Goal: Information Seeking & Learning: Learn about a topic

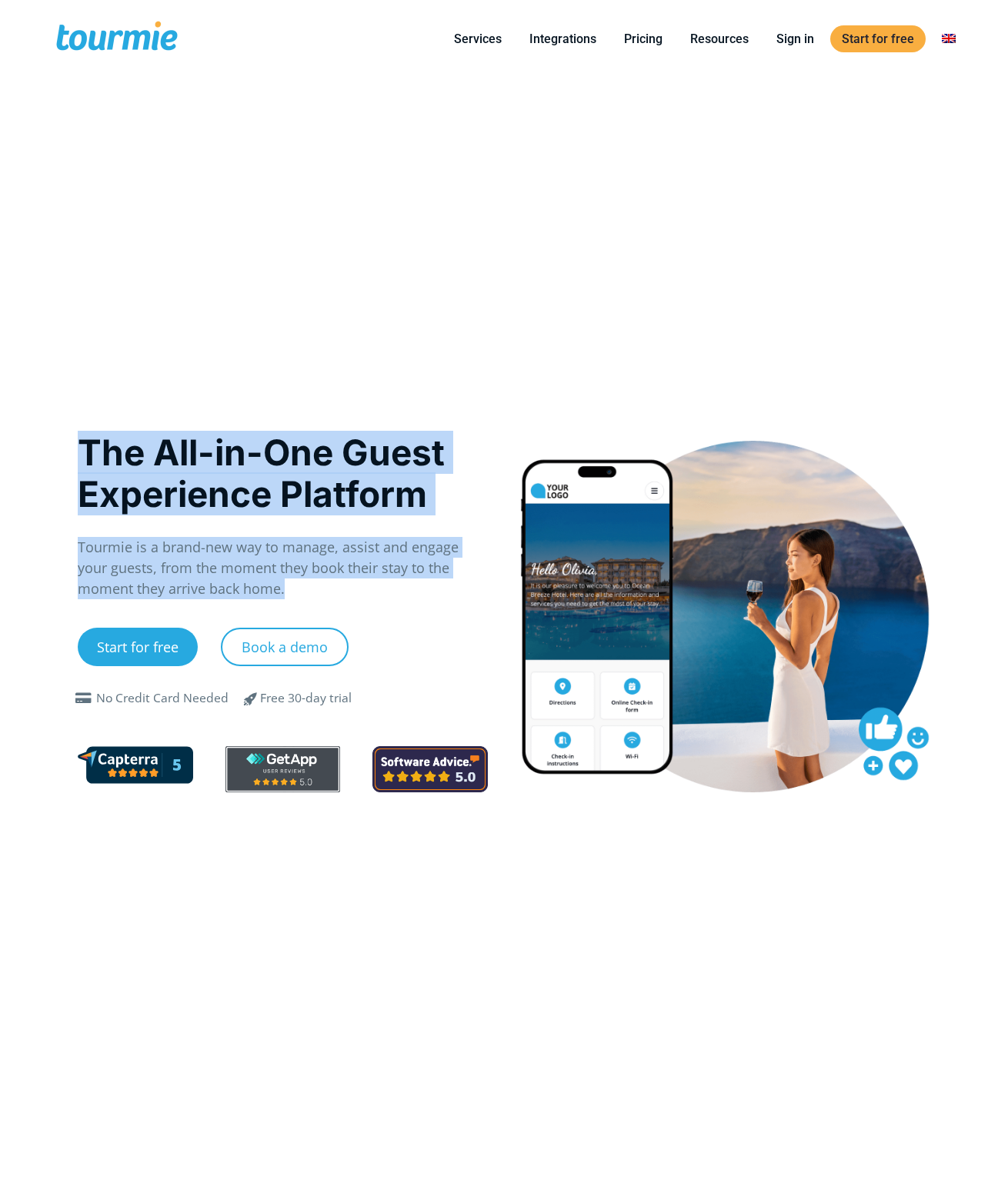
drag, startPoint x: 233, startPoint y: 452, endPoint x: 400, endPoint y: 585, distance: 213.5
click at [398, 583] on p "Tourmie is a brand-new way to manage, assist and engage your guests, from the m…" at bounding box center [282, 568] width 410 height 63
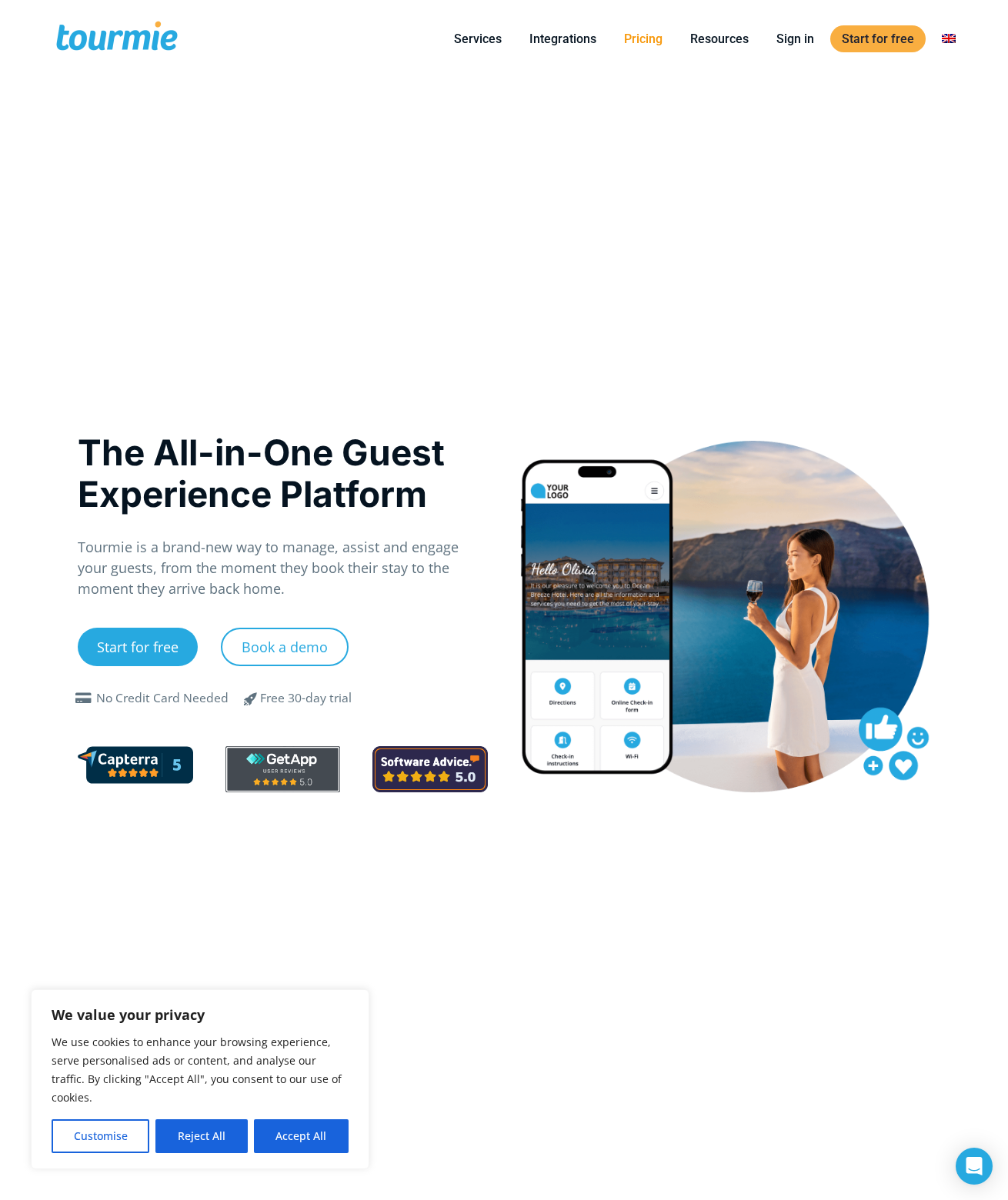
click at [636, 29] on link "Pricing" at bounding box center [643, 38] width 62 height 19
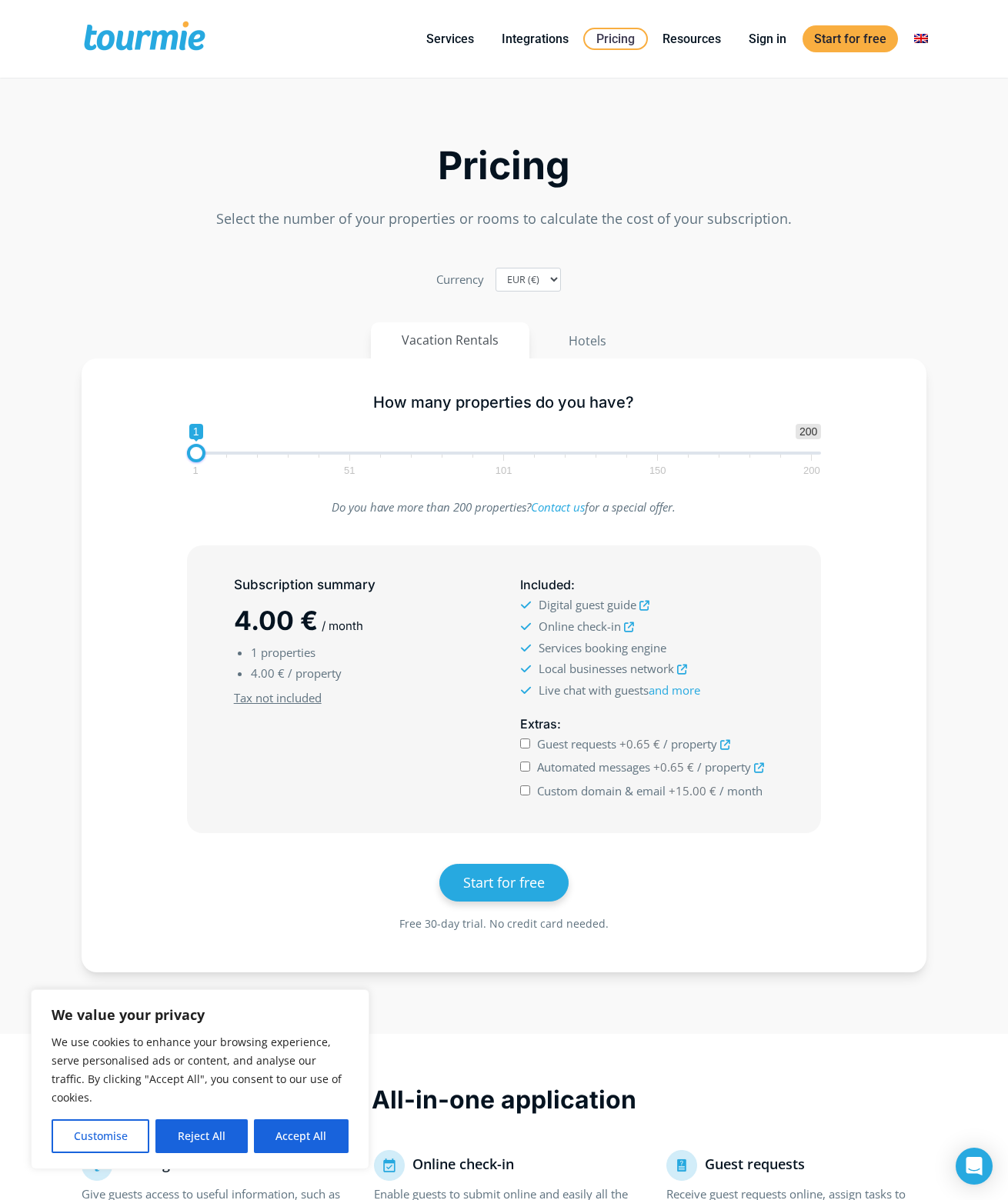
click at [566, 275] on div "Currency EUR (€) USD ($) GBP (£)" at bounding box center [504, 279] width 136 height 24
select select "USD"
click at [495, 267] on select "EUR (€) USD ($) GBP (£)" at bounding box center [528, 279] width 66 height 24
click at [685, 316] on div "Pricing Select the number of your properties or rooms to calculate the cost of …" at bounding box center [504, 542] width 877 height 906
click at [529, 55] on li "Integrations" at bounding box center [535, 39] width 94 height 70
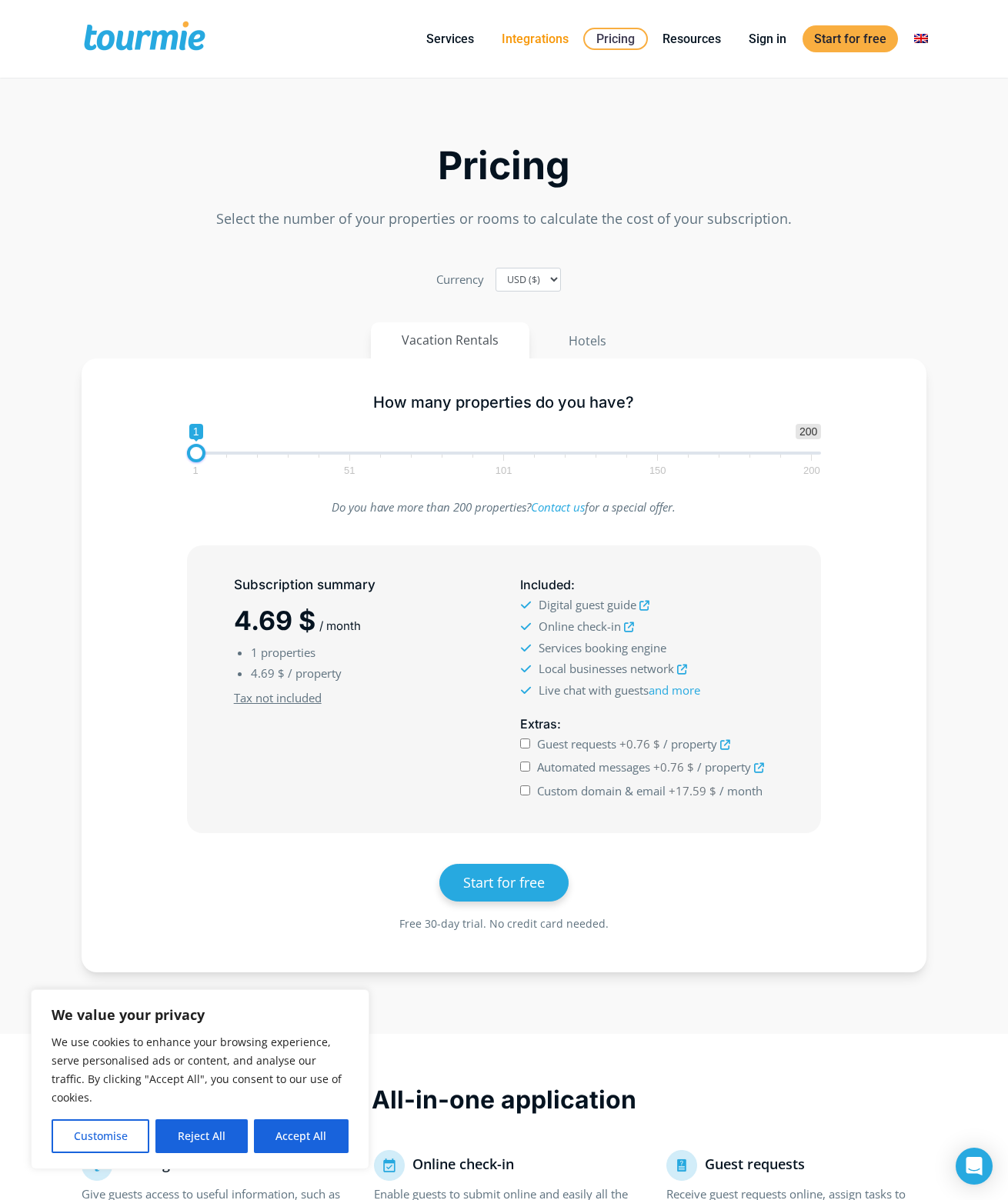
click at [529, 39] on link "Integrations" at bounding box center [535, 38] width 90 height 19
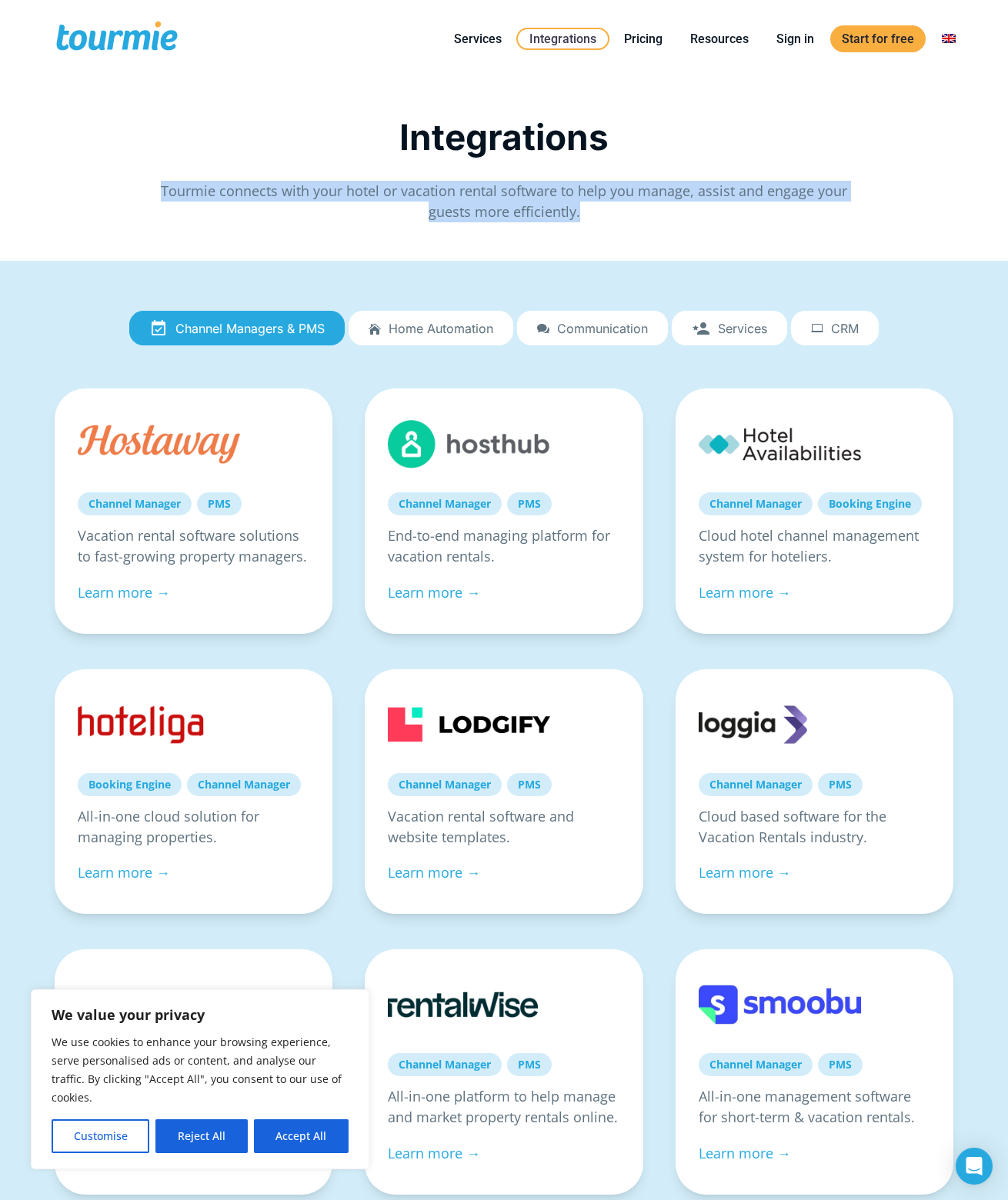
drag, startPoint x: 120, startPoint y: 192, endPoint x: 750, endPoint y: 235, distance: 631.5
click at [750, 235] on div "Integrations Tourmie connects with your hotel or vacation rental software to he…" at bounding box center [504, 177] width 932 height 121
drag, startPoint x: 750, startPoint y: 235, endPoint x: 272, endPoint y: 143, distance: 486.8
click at [272, 143] on div "Integrations Tourmie connects with your hotel or vacation rental software to he…" at bounding box center [504, 177] width 932 height 121
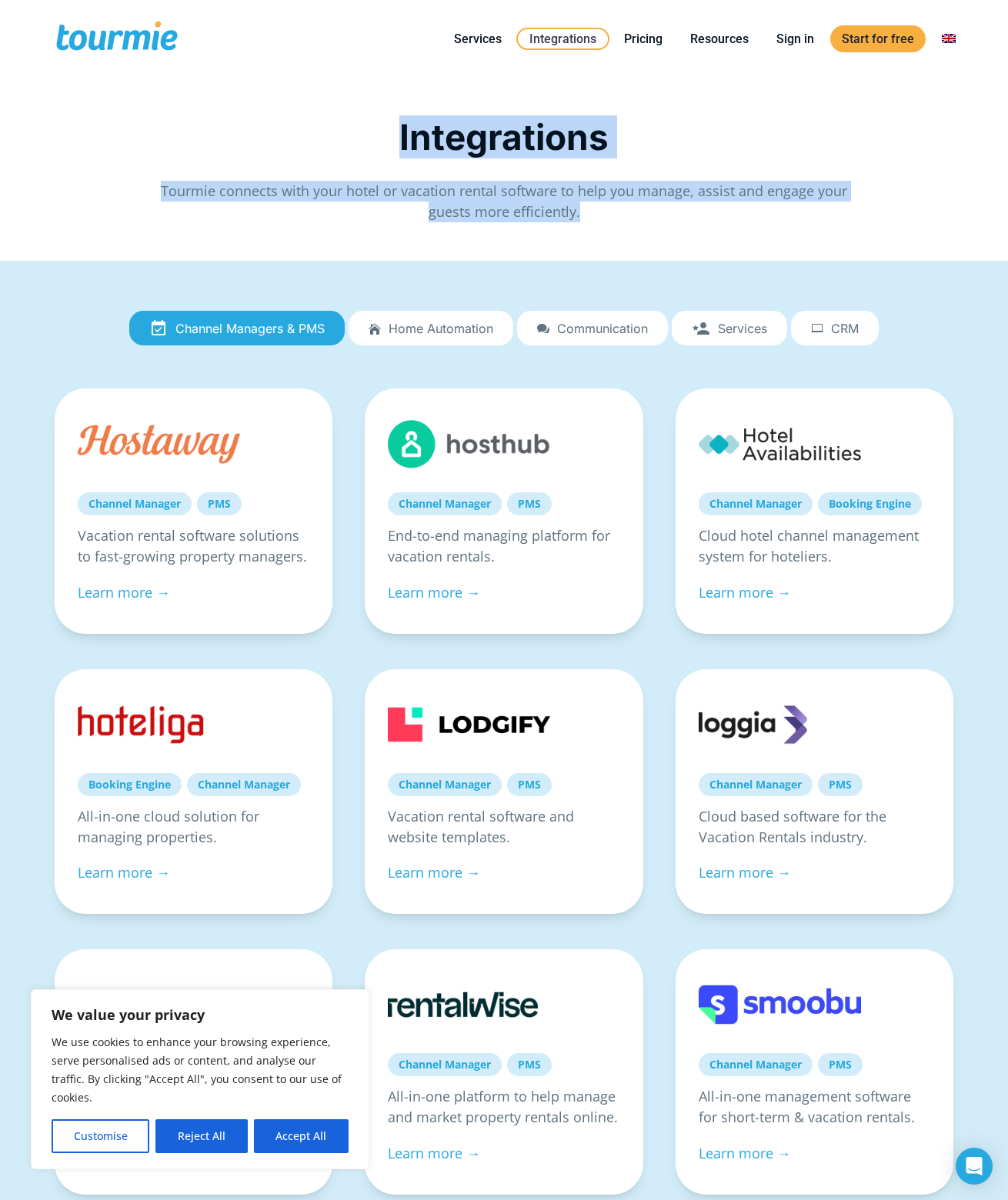
click at [272, 143] on div "Integrations" at bounding box center [503, 137] width 900 height 42
drag, startPoint x: 272, startPoint y: 143, endPoint x: 869, endPoint y: 213, distance: 601.1
click at [869, 213] on div "Integrations Tourmie connects with your hotel or vacation rental software to he…" at bounding box center [503, 169] width 900 height 106
click at [869, 213] on div "Tourmie connects with your hotel or vacation rental software to help you manage…" at bounding box center [503, 202] width 900 height 42
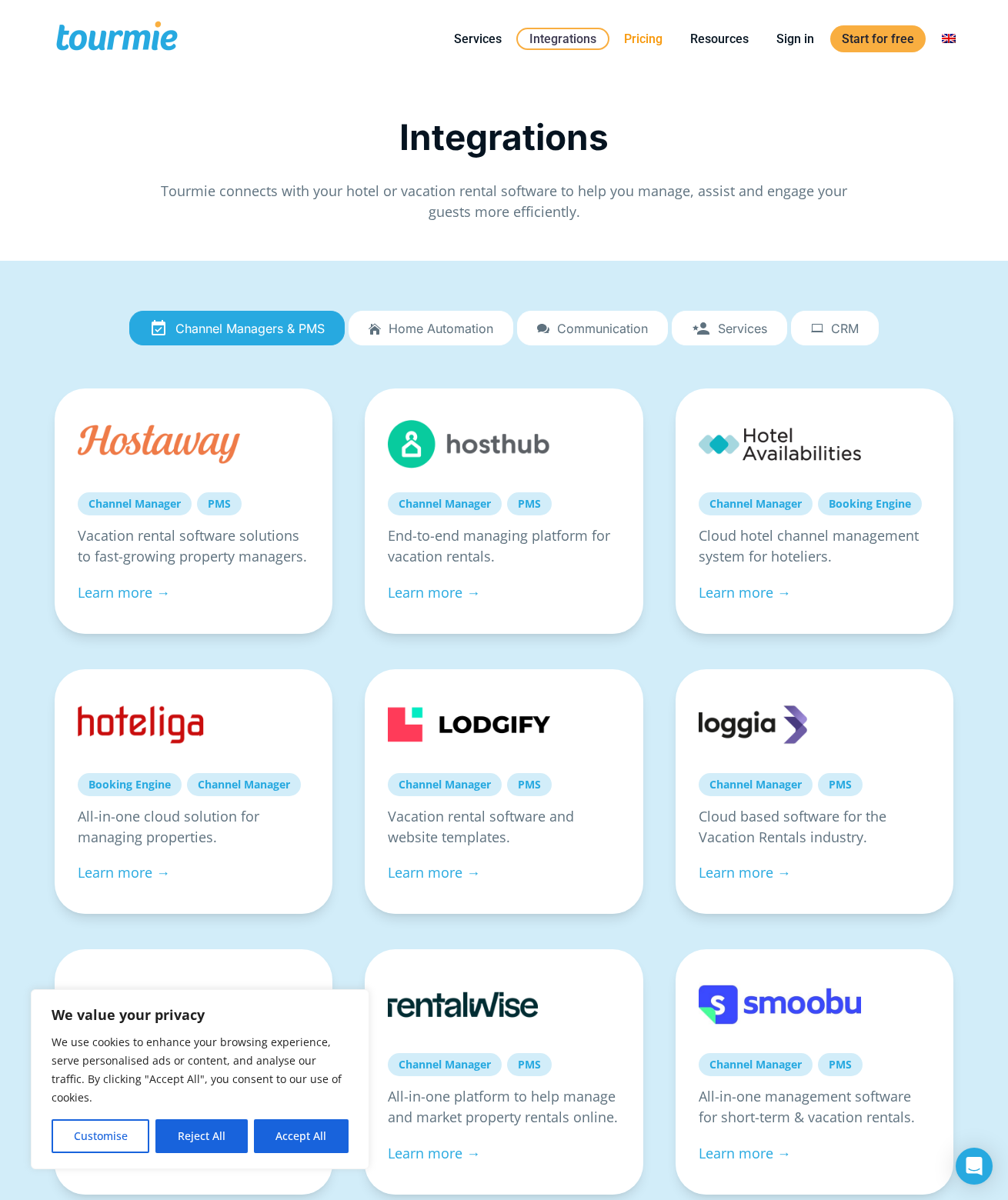
click at [654, 36] on link "Pricing" at bounding box center [643, 38] width 62 height 19
